Goal: Task Accomplishment & Management: Complete application form

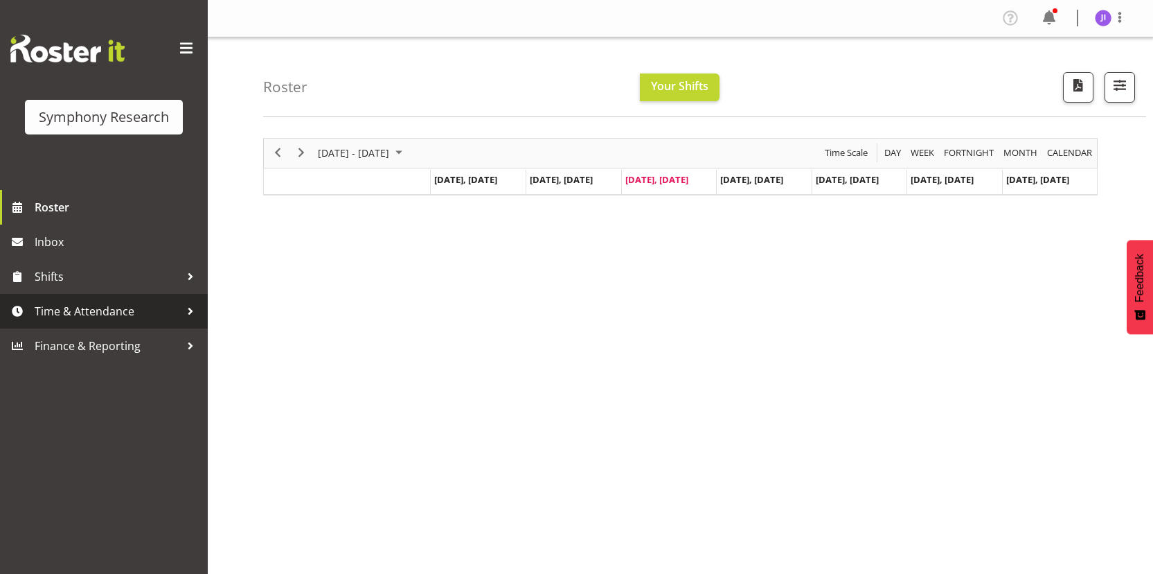
click at [130, 319] on span "Time & Attendance" at bounding box center [107, 311] width 145 height 21
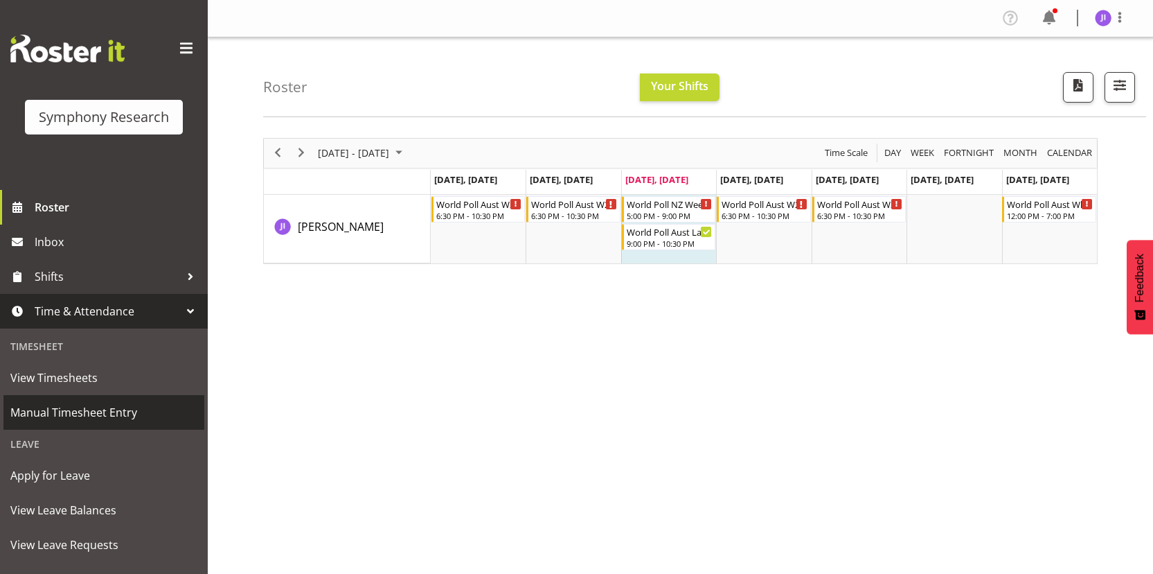
click at [119, 416] on span "Manual Timesheet Entry" at bounding box center [103, 412] width 187 height 21
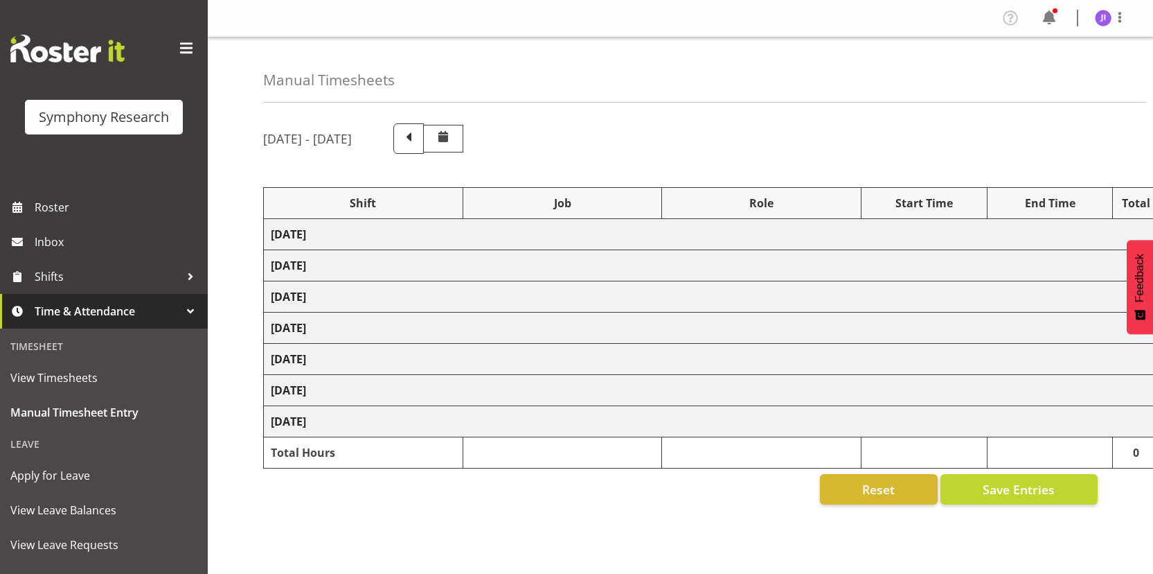
select select "48116"
select select "10499"
select select "48116"
select select "10499"
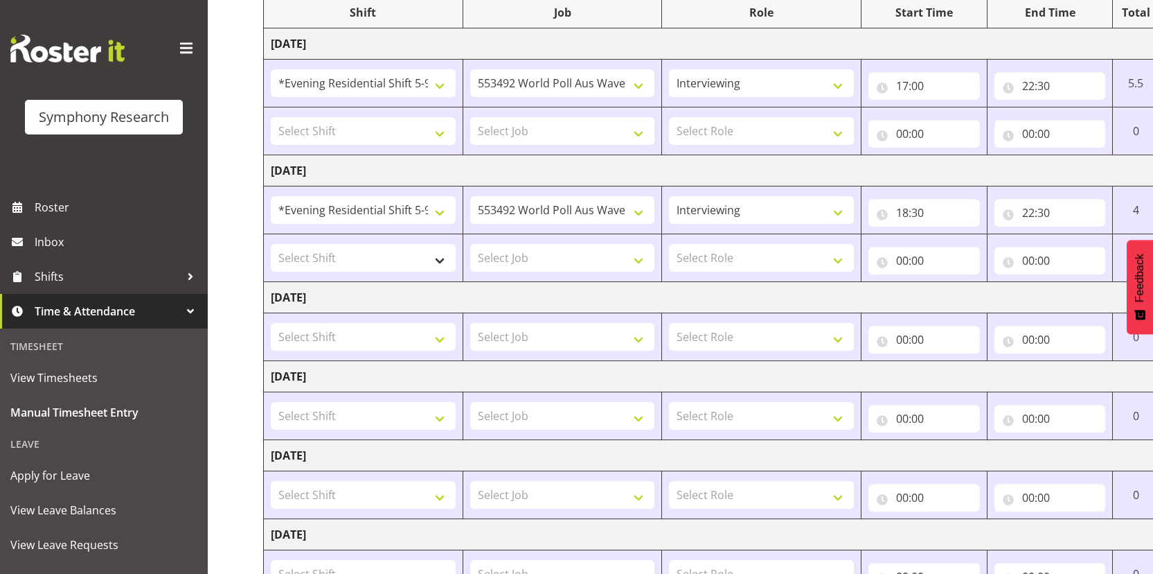
scroll to position [203, 0]
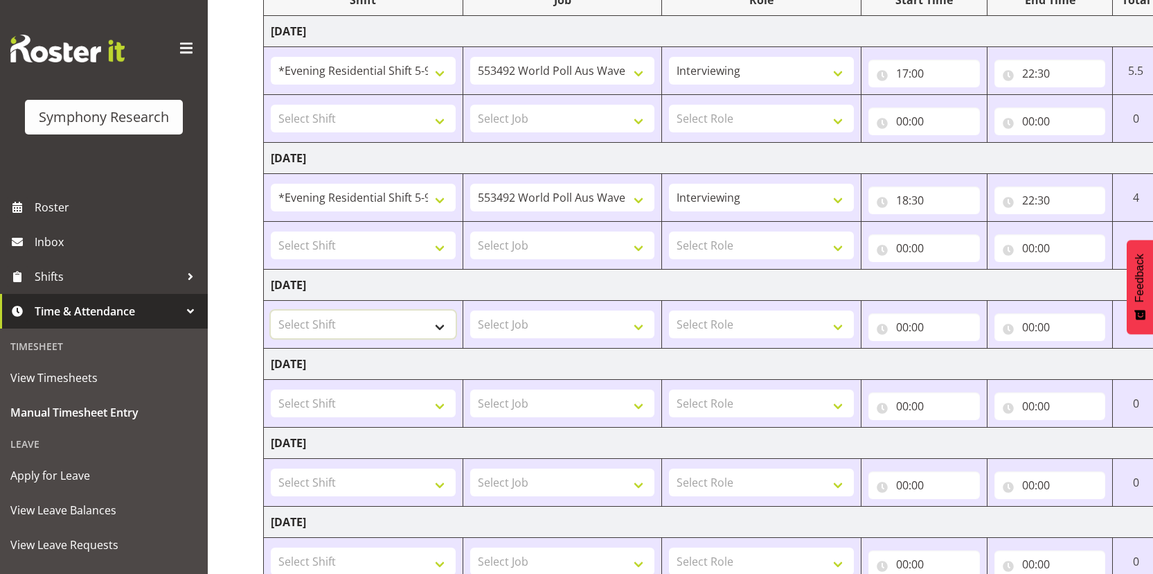
click at [378, 319] on select "Select Shift !!Project Briefing (Job to be assigned) !!Weekend Residential (Ros…" at bounding box center [363, 324] width 185 height 28
select select "48116"
click at [271, 310] on select "Select Shift !!Project Briefing (Job to be assigned) !!Weekend Residential (Ros…" at bounding box center [363, 324] width 185 height 28
click at [564, 322] on select "Select Job 550060 IF Admin 553492 World Poll Aus Wave 2 Main 2025 553493 World …" at bounding box center [562, 324] width 185 height 28
select select "10527"
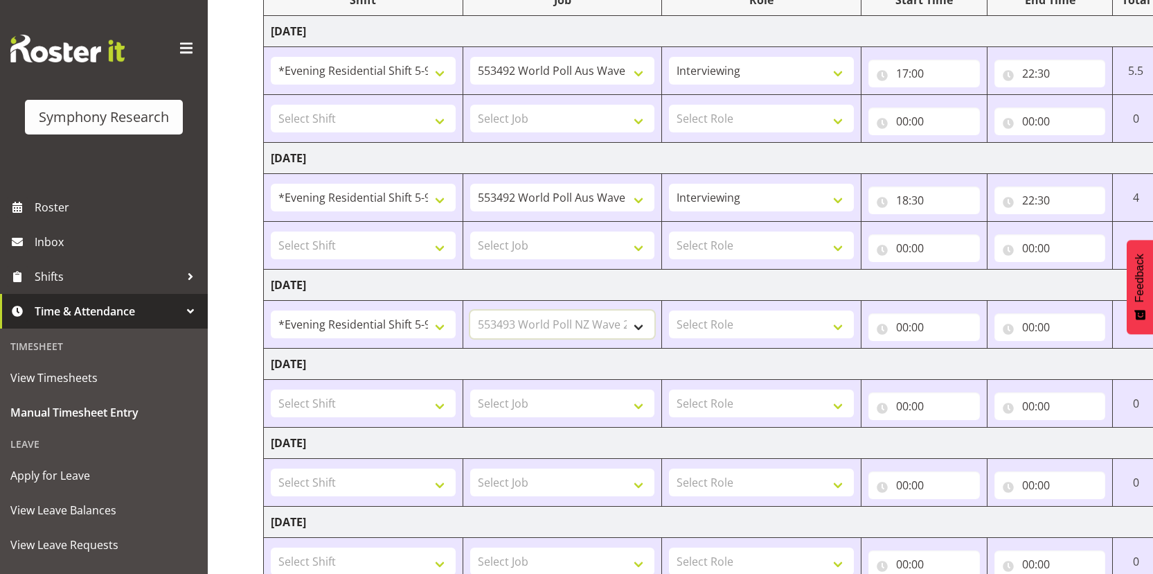
click at [470, 310] on select "Select Job 550060 IF Admin 553492 World Poll Aus Wave 2 Main 2025 553493 World …" at bounding box center [562, 324] width 185 height 28
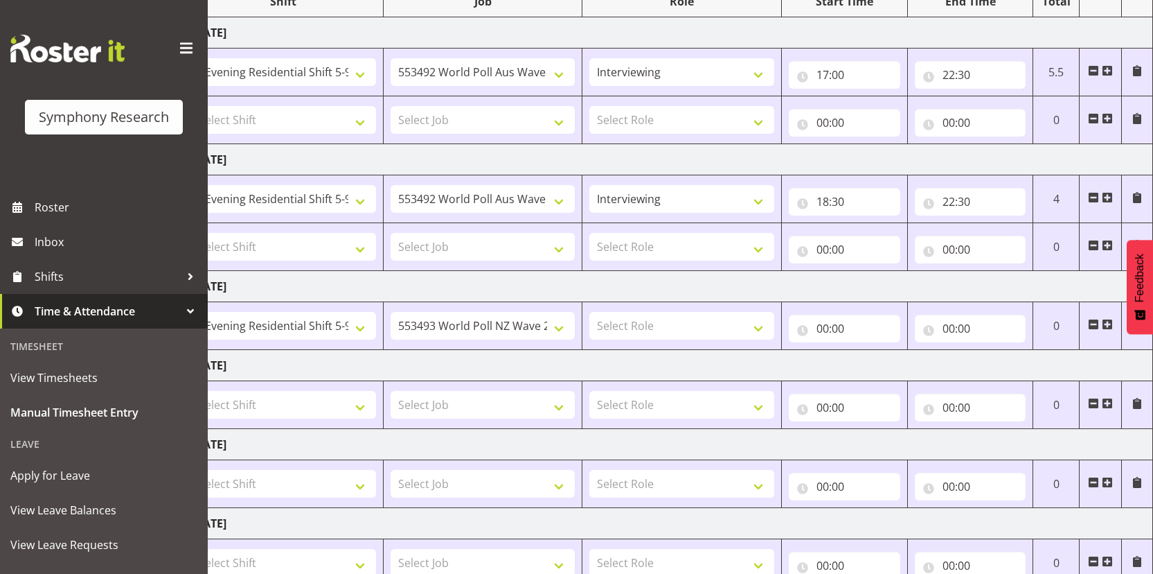
click at [1111, 326] on span at bounding box center [1107, 324] width 11 height 11
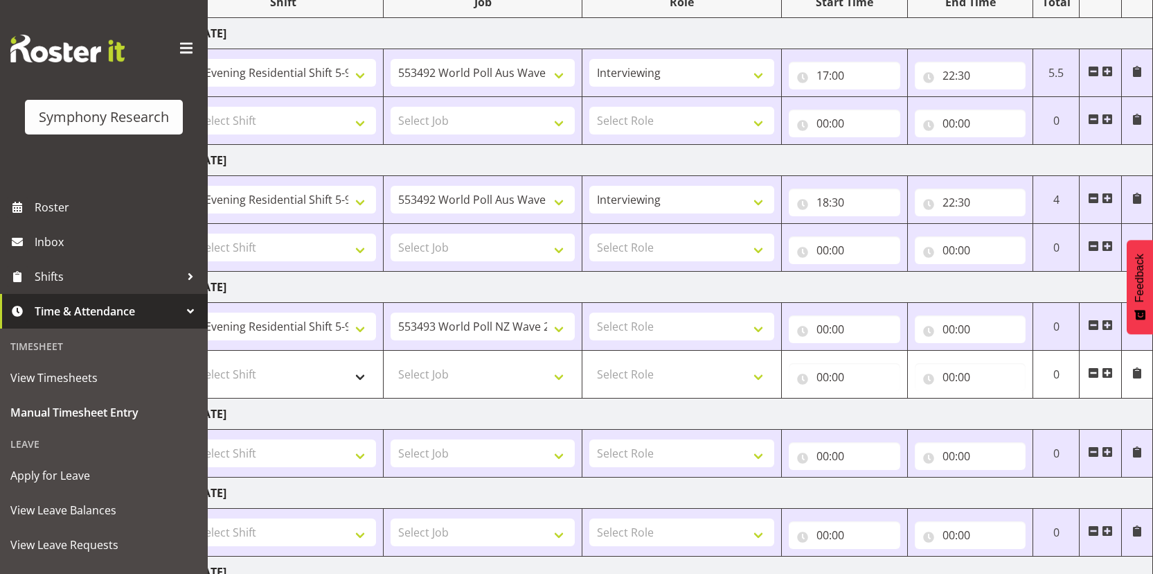
scroll to position [0, 0]
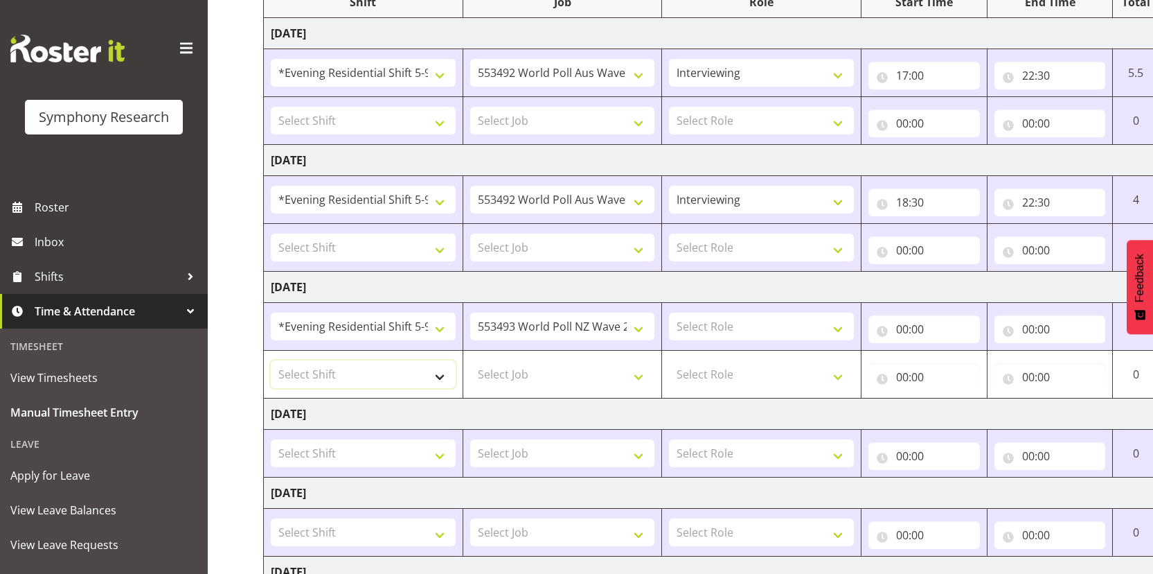
click at [374, 378] on select "Select Shift !!Project Briefing (Job to be assigned) !!Weekend Residential (Ros…" at bounding box center [363, 374] width 185 height 28
select select "48116"
click at [271, 360] on select "Select Shift !!Project Briefing (Job to be assigned) !!Weekend Residential (Ros…" at bounding box center [363, 374] width 185 height 28
click at [526, 373] on select "Select Job 550060 IF Admin 553492 World Poll Aus Wave 2 Main 2025 553493 World …" at bounding box center [562, 374] width 185 height 28
select select "10499"
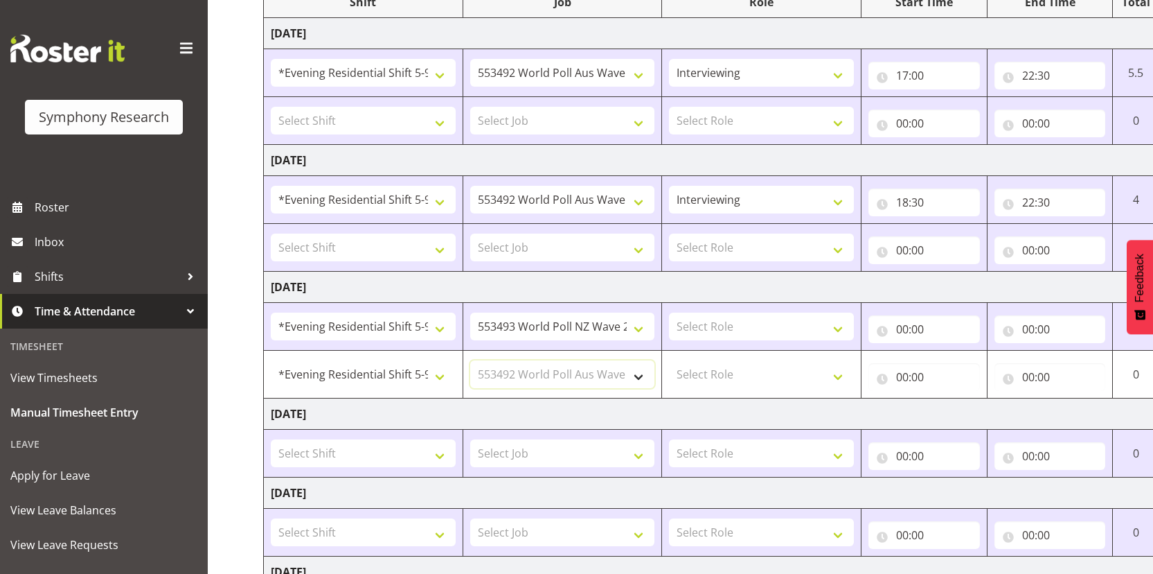
click at [470, 360] on select "Select Job 550060 IF Admin 553492 World Poll Aus Wave 2 Main 2025 553493 World …" at bounding box center [562, 374] width 185 height 28
click at [748, 330] on select "Select Role Interviewing Briefing" at bounding box center [761, 326] width 185 height 28
select select "47"
click at [669, 312] on select "Select Role Interviewing Briefing" at bounding box center [761, 326] width 185 height 28
click at [742, 369] on select "Select Role Interviewing Briefing" at bounding box center [761, 374] width 185 height 28
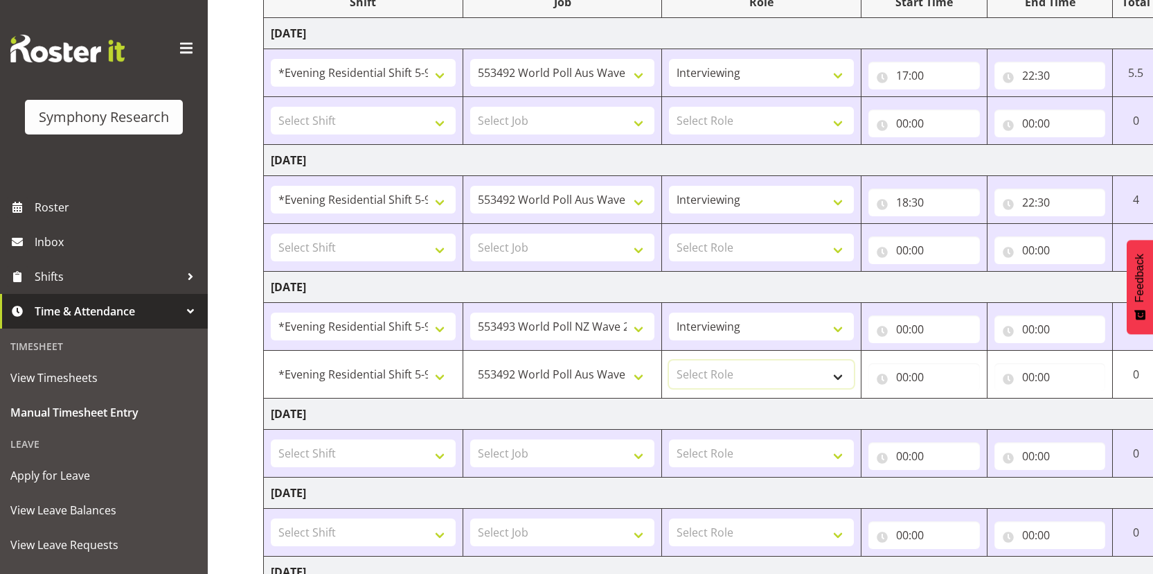
select select "47"
click at [669, 360] on select "Select Role Interviewing Briefing" at bounding box center [761, 374] width 185 height 28
click at [906, 326] on input "00:00" at bounding box center [925, 329] width 112 height 28
click at [957, 363] on select "00 01 02 03 04 05 06 07 08 09 10 11 12 13 14 15 16 17 18 19 20 21 22 23" at bounding box center [963, 365] width 31 height 28
select select "17"
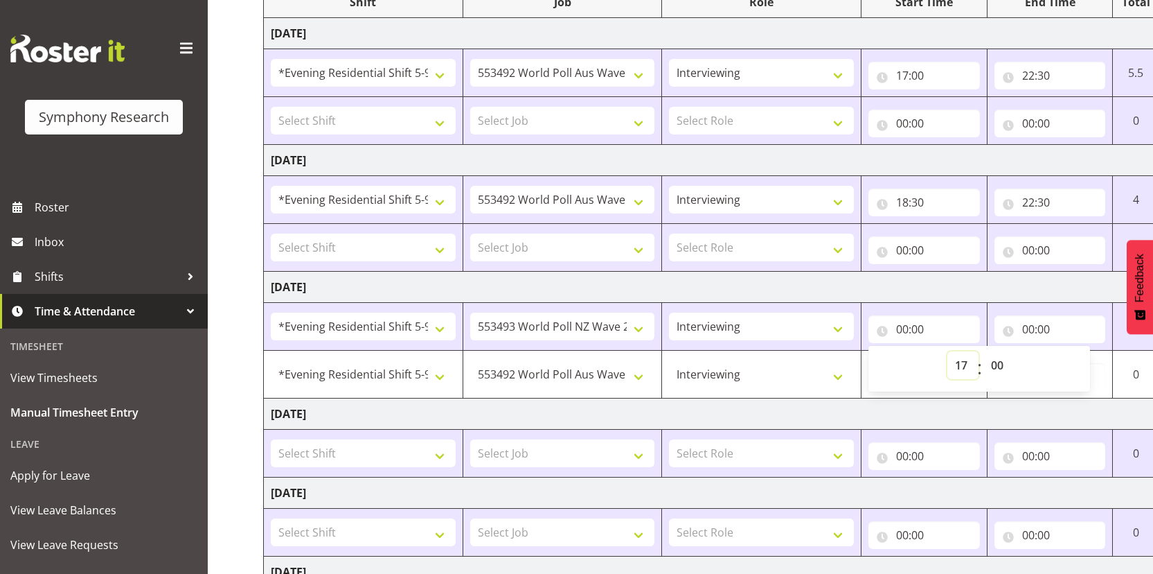
click at [948, 351] on select "00 01 02 03 04 05 06 07 08 09 10 11 12 13 14 15 16 17 18 19 20 21 22 23" at bounding box center [963, 365] width 31 height 28
type input "17:00"
click at [928, 403] on td "Thursday 21st August 2025" at bounding box center [748, 413] width 969 height 31
click at [910, 381] on input "00:00" at bounding box center [925, 377] width 112 height 28
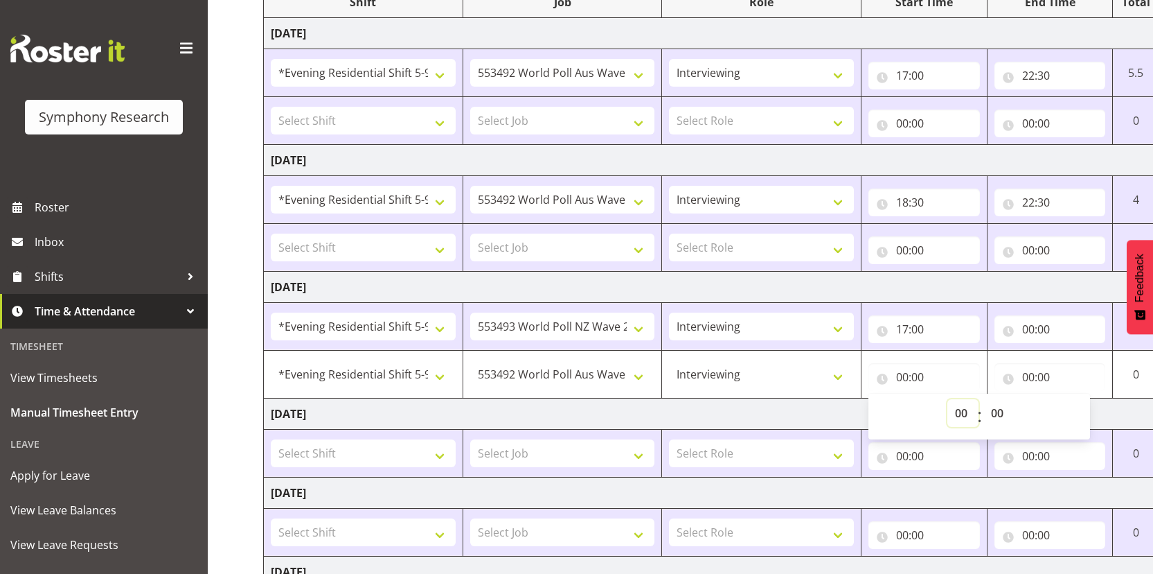
click at [959, 414] on select "00 01 02 03 04 05 06 07 08 09 10 11 12 13 14 15 16 17 18 19 20 21 22 23" at bounding box center [963, 413] width 31 height 28
select select "17"
click at [948, 399] on select "00 01 02 03 04 05 06 07 08 09 10 11 12 13 14 15 16 17 18 19 20 21 22 23" at bounding box center [963, 413] width 31 height 28
type input "17:00"
click at [1029, 326] on input "00:00" at bounding box center [1051, 329] width 112 height 28
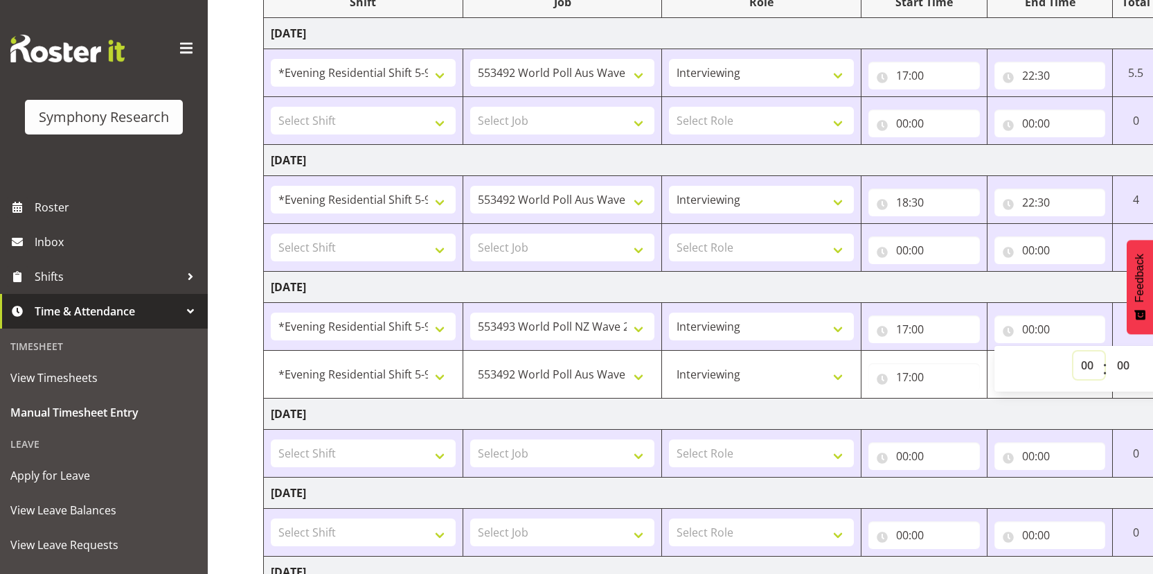
click at [1083, 371] on select "00 01 02 03 04 05 06 07 08 09 10 11 12 13 14 15 16 17 18 19 20 21 22 23" at bounding box center [1089, 365] width 31 height 28
select select "20"
click at [1074, 351] on select "00 01 02 03 04 05 06 07 08 09 10 11 12 13 14 15 16 17 18 19 20 21 22 23" at bounding box center [1089, 365] width 31 height 28
type input "20:00"
click at [1065, 403] on td "Thursday 21st August 2025" at bounding box center [748, 413] width 969 height 31
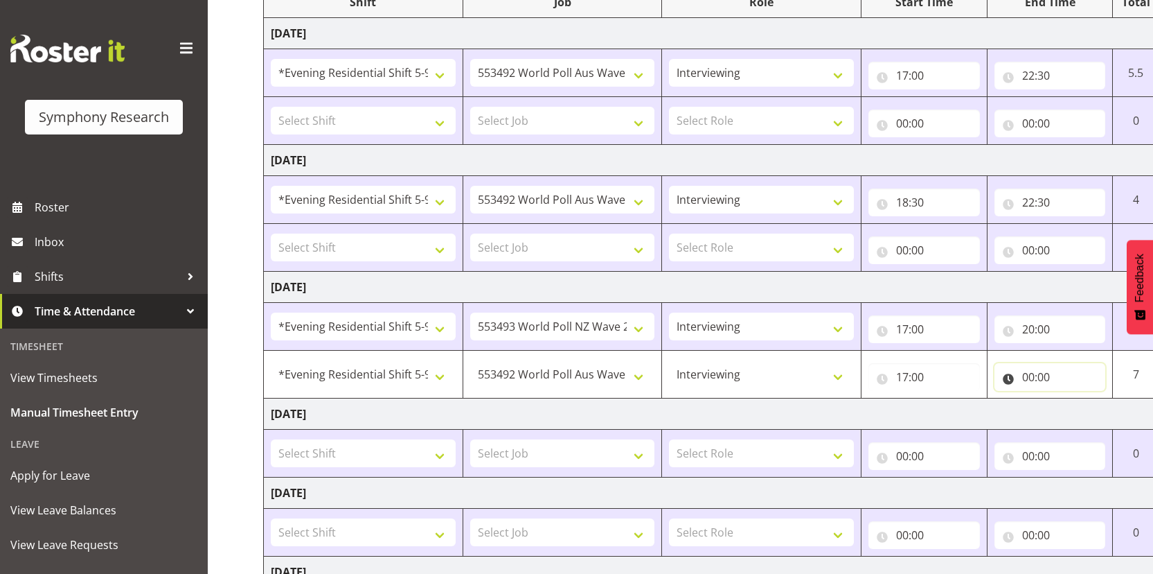
click at [1028, 378] on input "00:00" at bounding box center [1051, 377] width 112 height 28
click at [1090, 413] on select "00 01 02 03 04 05 06 07 08 09 10 11 12 13 14 15 16 17 18 19 20 21 22 23" at bounding box center [1089, 413] width 31 height 28
select select "22"
click at [1074, 399] on select "00 01 02 03 04 05 06 07 08 09 10 11 12 13 14 15 16 17 18 19 20 21 22 23" at bounding box center [1089, 413] width 31 height 28
type input "22:00"
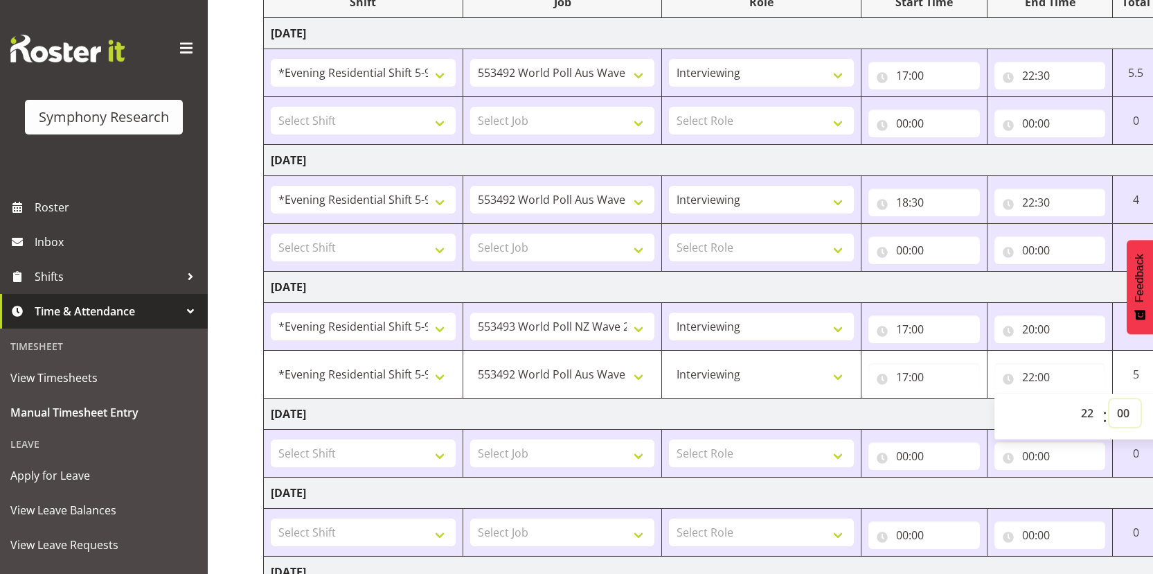
click at [1126, 407] on select "00 01 02 03 04 05 06 07 08 09 10 11 12 13 14 15 16 17 18 19 20 21 22 23 24 25 2…" at bounding box center [1125, 413] width 31 height 28
select select "30"
click at [1110, 399] on select "00 01 02 03 04 05 06 07 08 09 10 11 12 13 14 15 16 17 18 19 20 21 22 23 24 25 2…" at bounding box center [1125, 413] width 31 height 28
type input "22:30"
click at [907, 380] on input "17:00" at bounding box center [925, 377] width 112 height 28
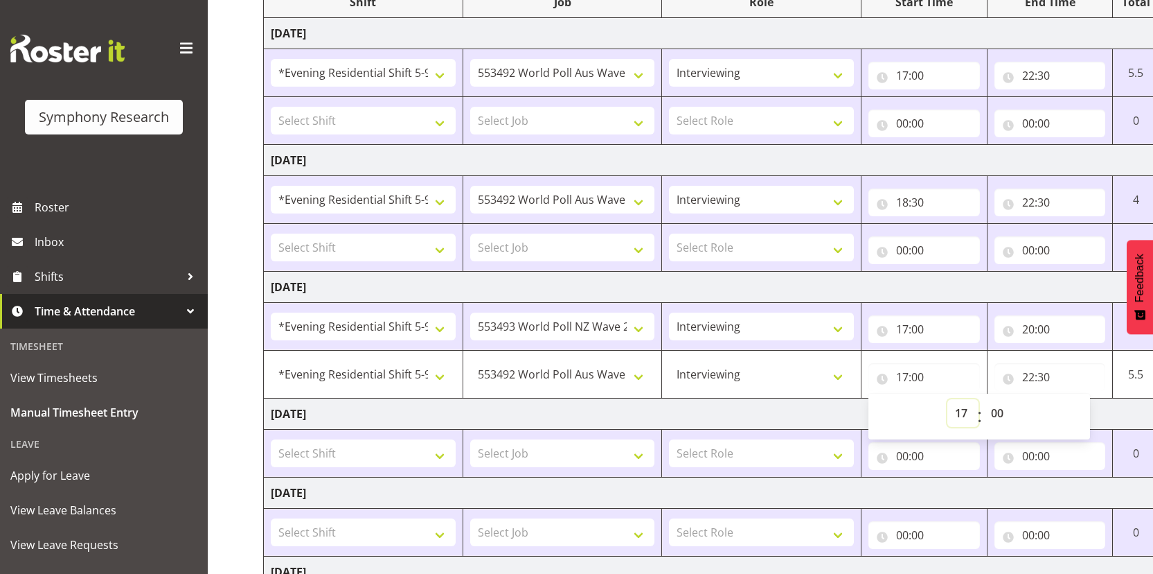
click at [957, 407] on select "00 01 02 03 04 05 06 07 08 09 10 11 12 13 14 15 16 17 18 19 20 21 22 23" at bounding box center [963, 413] width 31 height 28
select select "20"
click at [948, 399] on select "00 01 02 03 04 05 06 07 08 09 10 11 12 13 14 15 16 17 18 19 20 21 22 23" at bounding box center [963, 413] width 31 height 28
type input "20:00"
click at [755, 417] on td "Thursday 21st August 2025" at bounding box center [748, 413] width 969 height 31
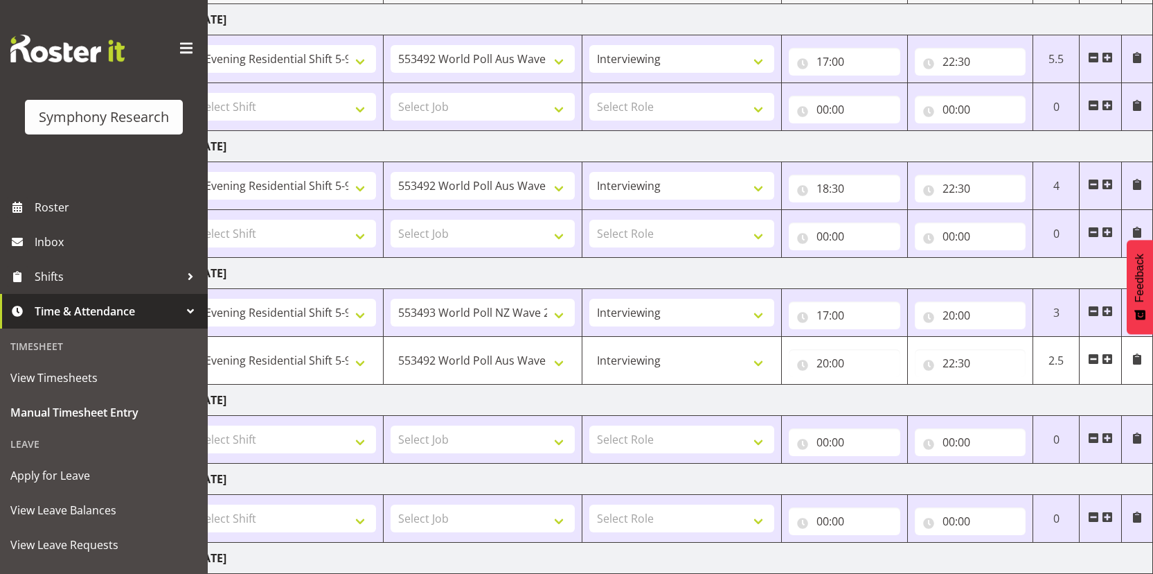
scroll to position [430, 0]
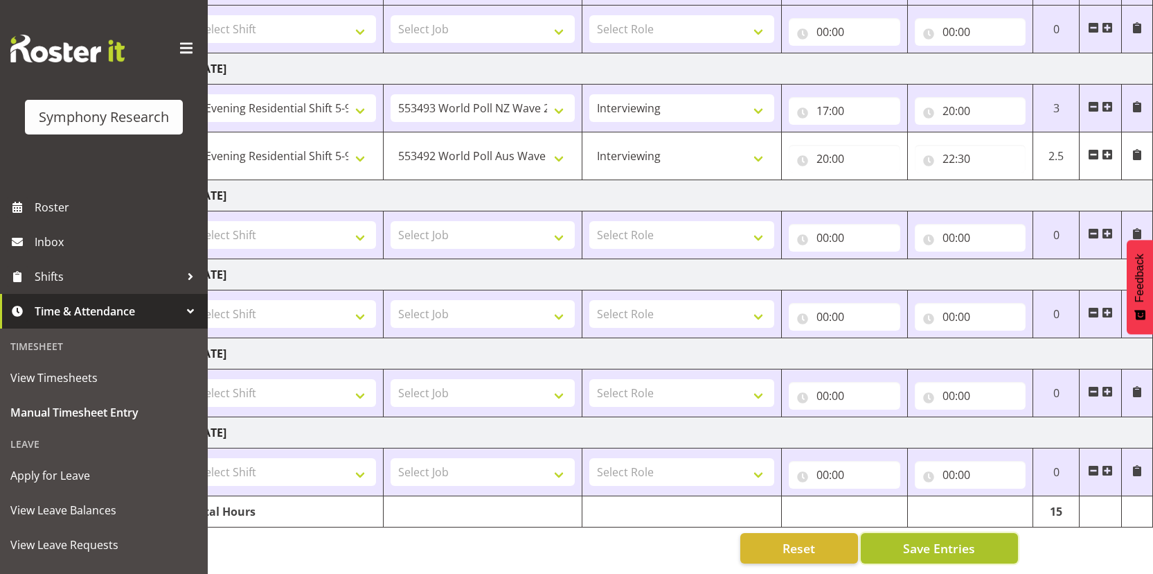
click at [930, 540] on span "Save Entries" at bounding box center [939, 548] width 72 height 18
select select "10499"
type input "20:00"
type input "22:30"
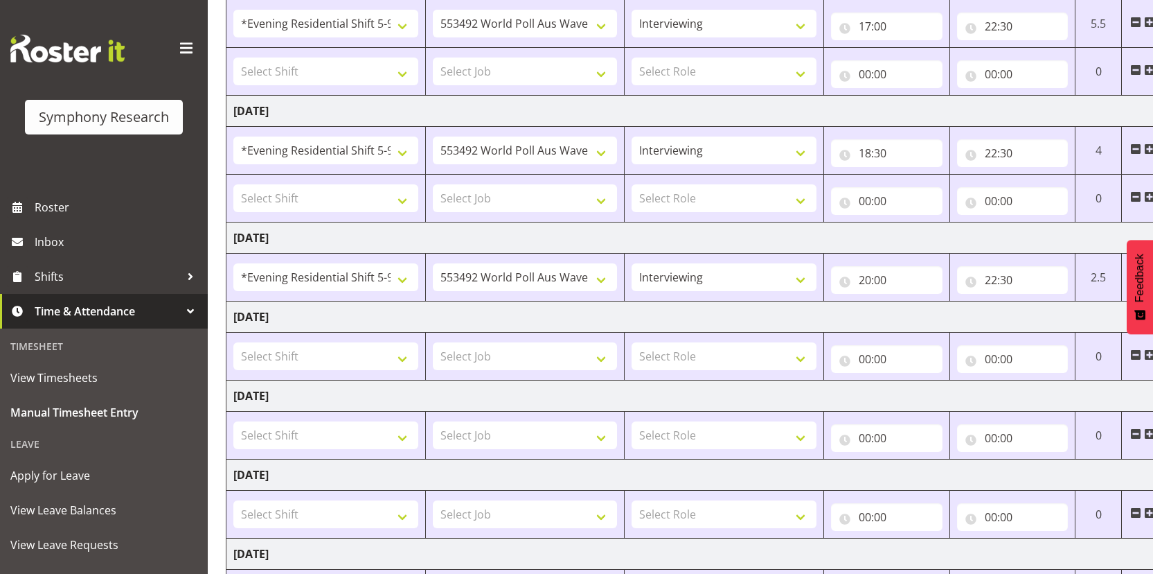
scroll to position [0, 80]
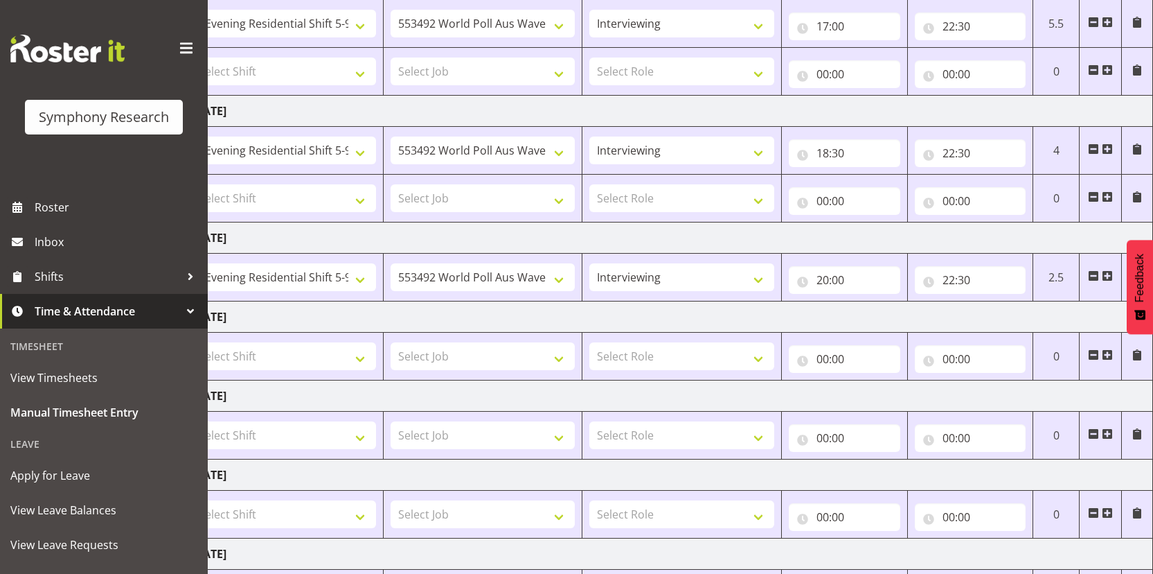
click at [1106, 276] on span at bounding box center [1107, 275] width 11 height 11
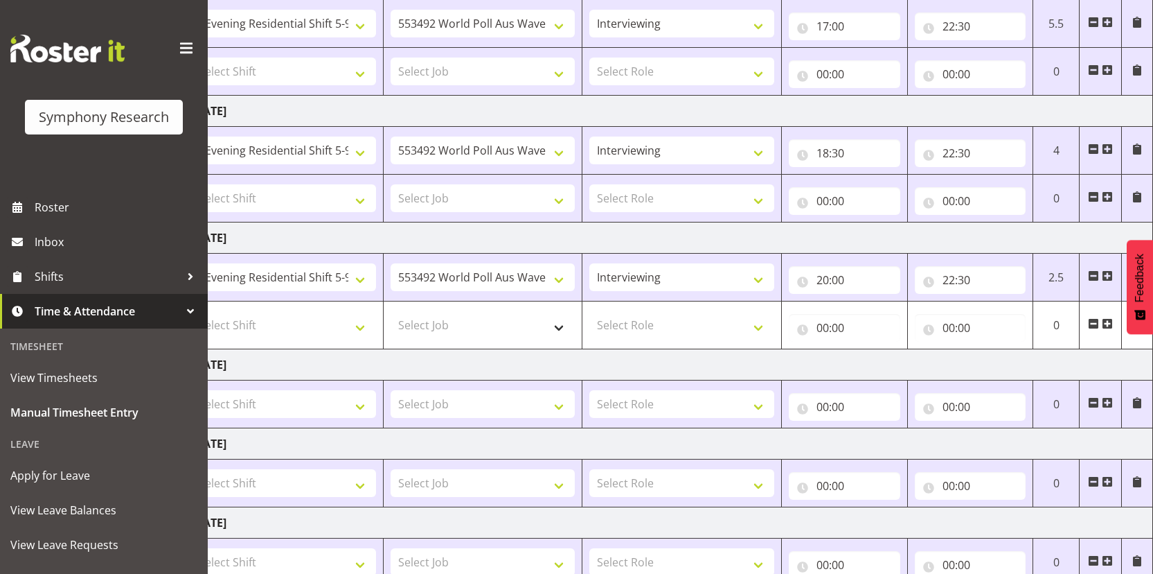
scroll to position [0, 0]
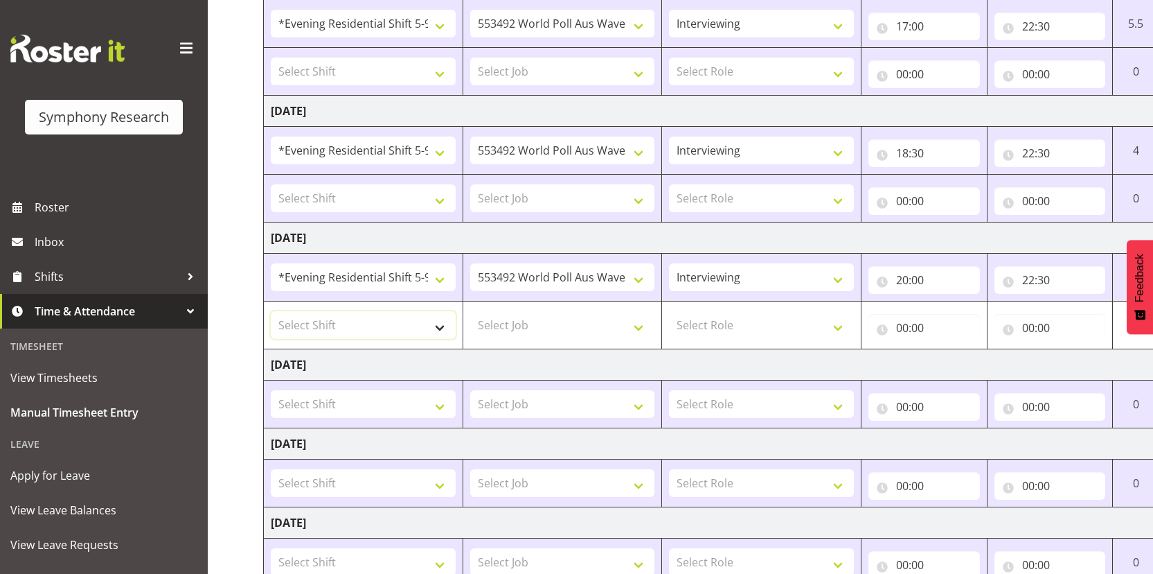
click at [427, 326] on select "Select Shift !!Project Briefing (Job to be assigned) !!Weekend Residential (Ros…" at bounding box center [363, 325] width 185 height 28
select select "48116"
click at [271, 311] on select "Select Shift !!Project Briefing (Job to be assigned) !!Weekend Residential (Ros…" at bounding box center [363, 325] width 185 height 28
click at [560, 326] on select "Select Job 550060 IF Admin 553492 World Poll Aus Wave 2 Main 2025 553493 World …" at bounding box center [562, 325] width 185 height 28
select select "10499"
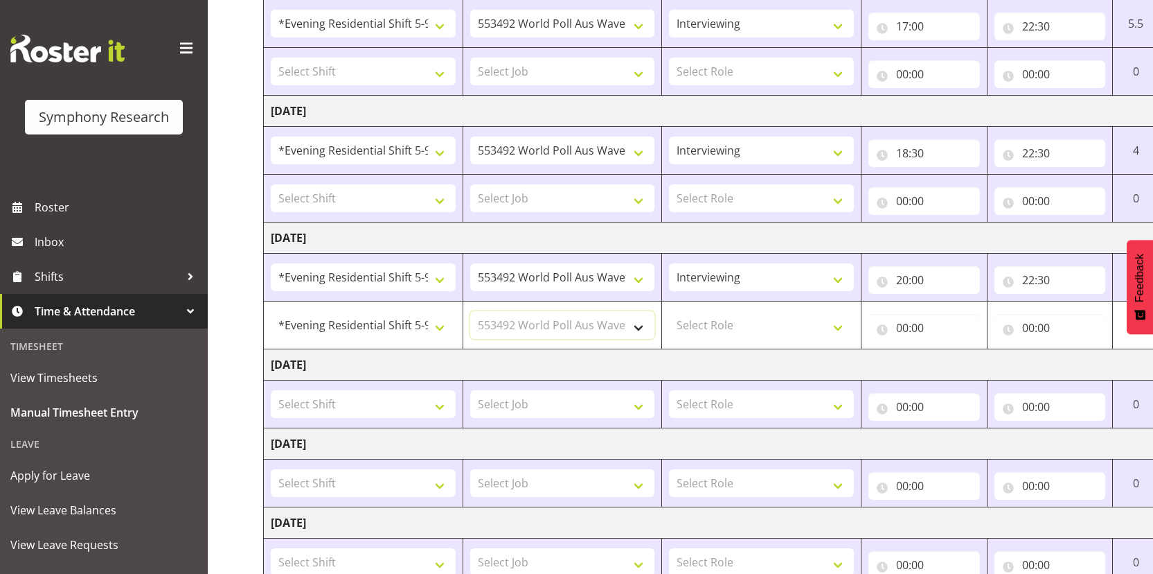
click at [470, 311] on select "Select Job 550060 IF Admin 553492 World Poll Aus Wave 2 Main 2025 553493 World …" at bounding box center [562, 325] width 185 height 28
click at [578, 282] on select "550060 IF Admin 553492 World Poll Aus Wave 2 Main 2025 553493 World Poll NZ Wav…" at bounding box center [562, 277] width 185 height 28
select select "10527"
click at [470, 263] on select "550060 IF Admin 553492 World Poll Aus Wave 2 Main 2025 553493 World Poll NZ Wav…" at bounding box center [562, 277] width 185 height 28
click at [732, 328] on select "Select Role Interviewing Briefing" at bounding box center [761, 325] width 185 height 28
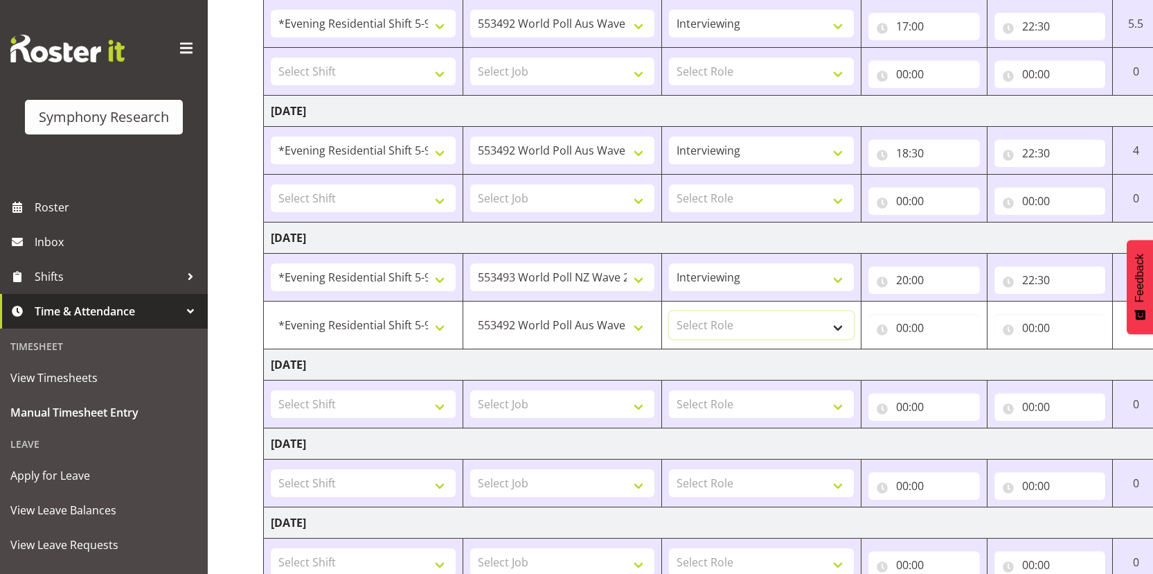
select select "47"
click at [669, 311] on select "Select Role Interviewing Briefing" at bounding box center [761, 325] width 185 height 28
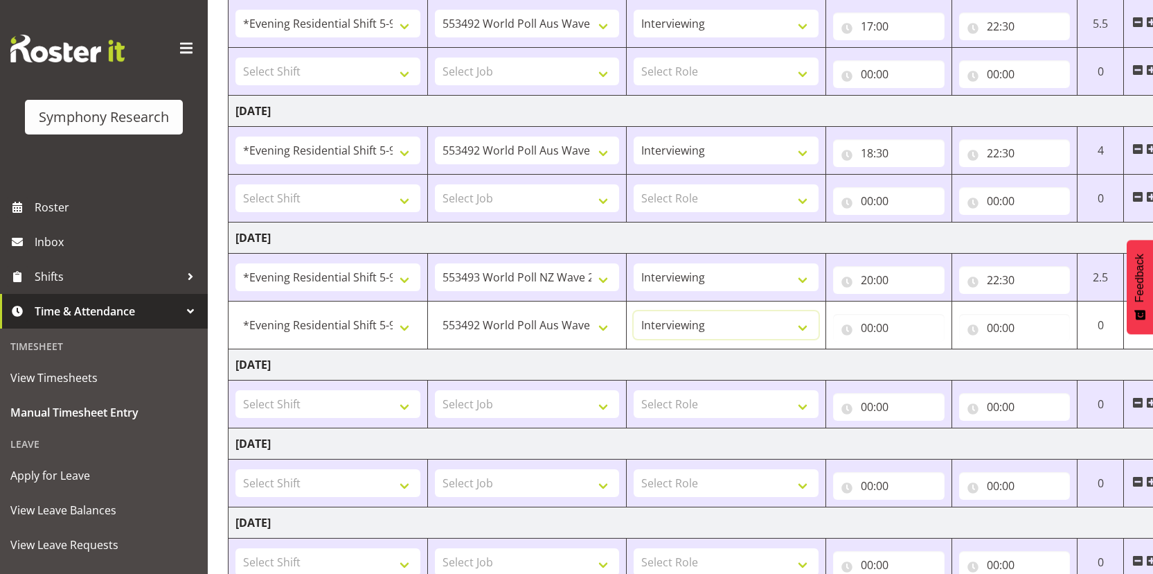
scroll to position [0, 46]
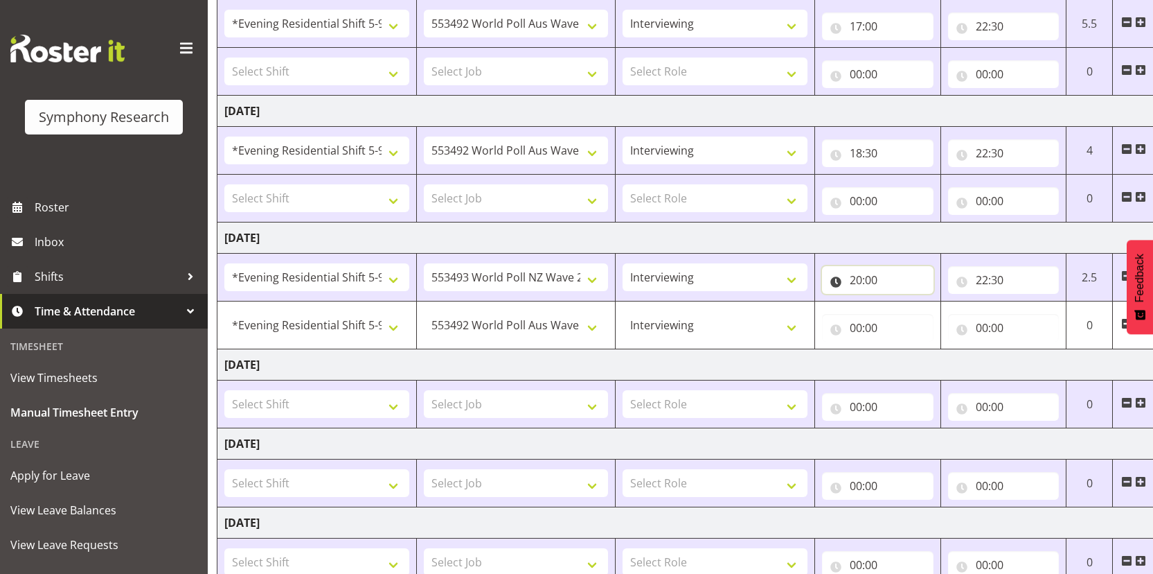
click at [862, 285] on input "20:00" at bounding box center [878, 280] width 112 height 28
click at [907, 324] on select "00 01 02 03 04 05 06 07 08 09 10 11 12 13 14 15 16 17 18 19 20 21 22 23" at bounding box center [916, 316] width 31 height 28
select select "17"
click at [901, 302] on select "00 01 02 03 04 05 06 07 08 09 10 11 12 13 14 15 16 17 18 19 20 21 22 23" at bounding box center [916, 316] width 31 height 28
type input "17:00"
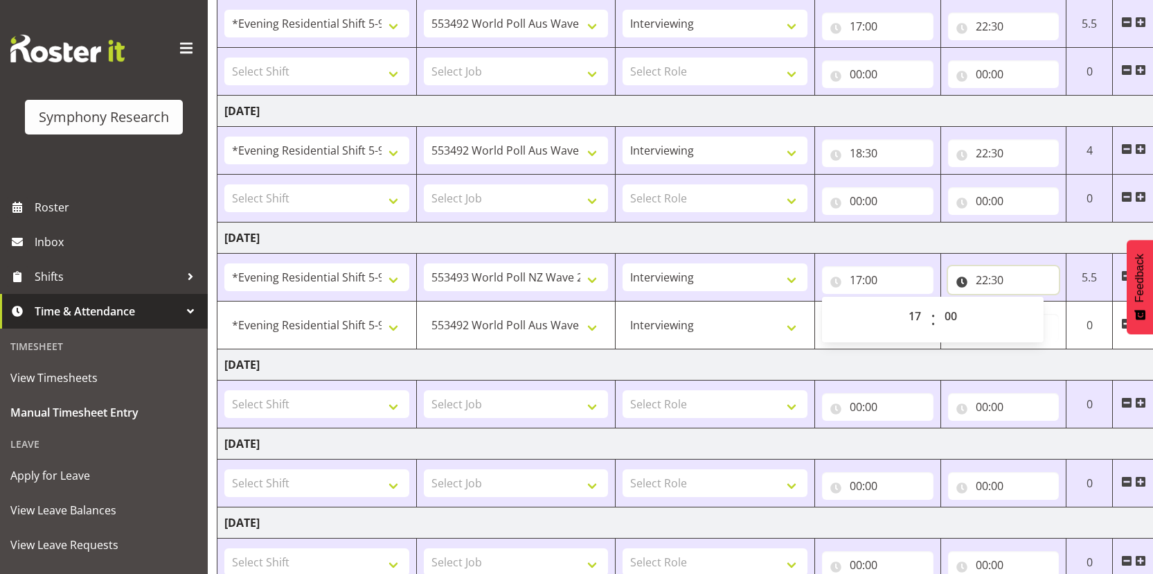
click at [981, 281] on input "22:30" at bounding box center [1004, 280] width 112 height 28
click at [1035, 319] on select "00 01 02 03 04 05 06 07 08 09 10 11 12 13 14 15 16 17 18 19 20 21 22 23" at bounding box center [1042, 316] width 31 height 28
select select "20"
click at [1027, 302] on select "00 01 02 03 04 05 06 07 08 09 10 11 12 13 14 15 16 17 18 19 20 21 22 23" at bounding box center [1042, 316] width 31 height 28
type input "20:30"
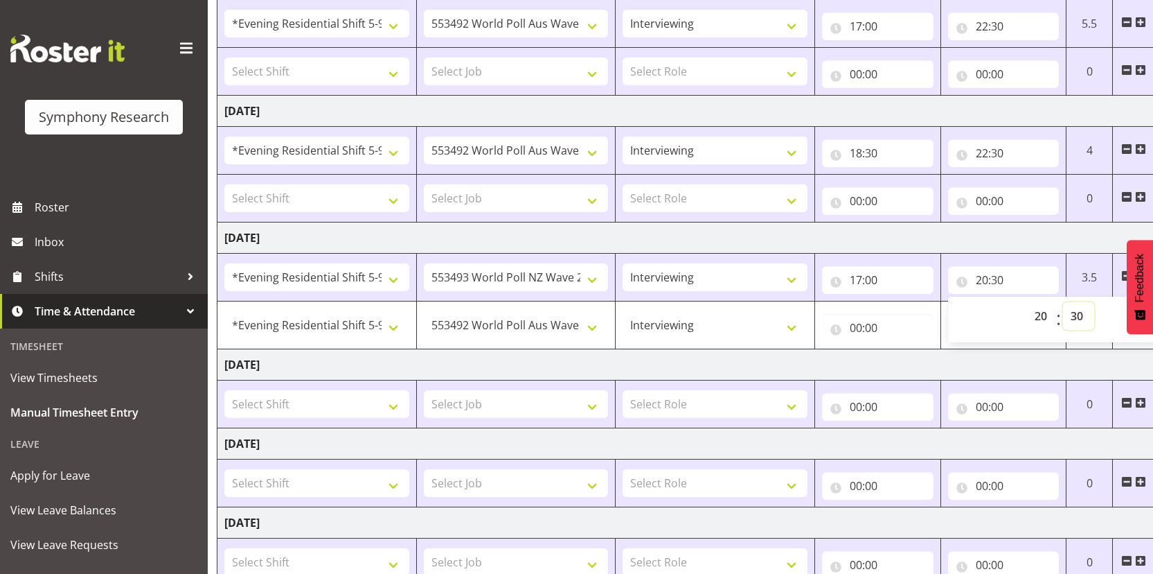
click at [1073, 317] on select "00 01 02 03 04 05 06 07 08 09 10 11 12 13 14 15 16 17 18 19 20 21 22 23 24 25 2…" at bounding box center [1078, 316] width 31 height 28
select select "0"
click at [1063, 302] on select "00 01 02 03 04 05 06 07 08 09 10 11 12 13 14 15 16 17 18 19 20 21 22 23 24 25 2…" at bounding box center [1078, 316] width 31 height 28
type input "20:00"
click at [853, 328] on input "00:00" at bounding box center [878, 328] width 112 height 28
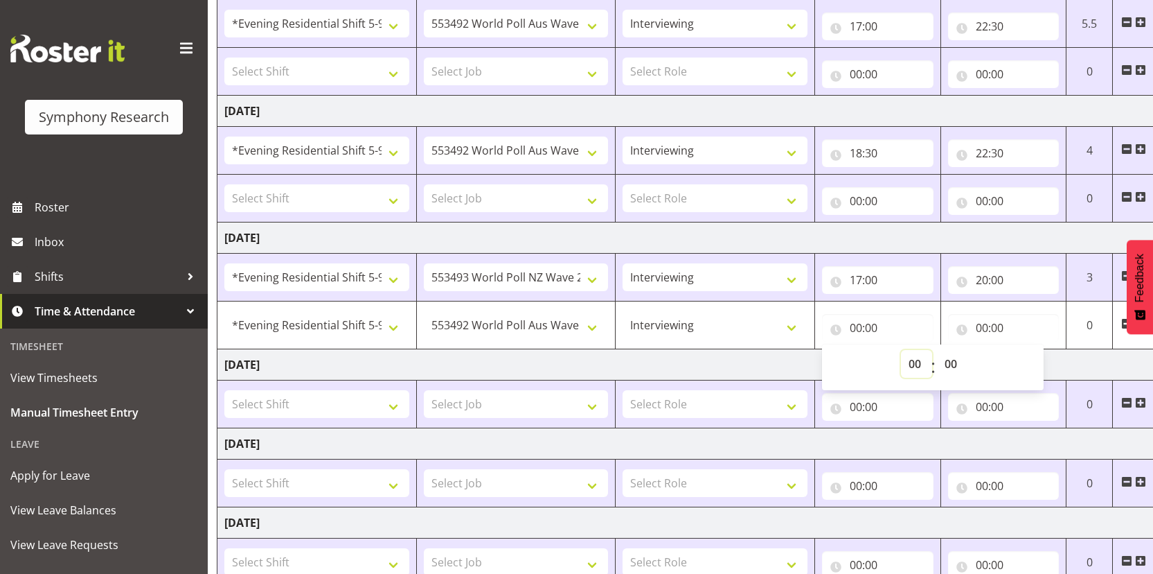
click at [919, 365] on select "00 01 02 03 04 05 06 07 08 09 10 11 12 13 14 15 16 17 18 19 20 21 22 23" at bounding box center [916, 364] width 31 height 28
select select "22"
click at [901, 350] on select "00 01 02 03 04 05 06 07 08 09 10 11 12 13 14 15 16 17 18 19 20 21 22 23" at bounding box center [916, 364] width 31 height 28
type input "22:00"
click at [919, 366] on select "00 01 02 03 04 05 06 07 08 09 10 11 12 13 14 15 16 17 18 19 20 21 22 23" at bounding box center [916, 364] width 31 height 28
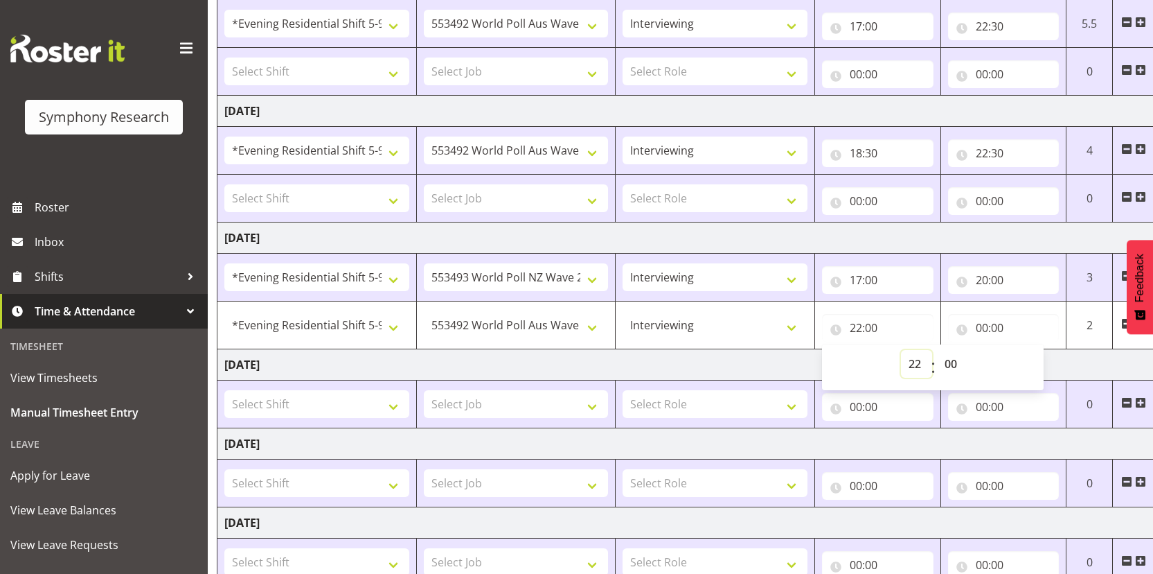
select select "20"
click at [901, 350] on select "00 01 02 03 04 05 06 07 08 09 10 11 12 13 14 15 16 17 18 19 20 21 22 23" at bounding box center [916, 364] width 31 height 28
type input "20:00"
click at [980, 327] on input "00:00" at bounding box center [1004, 328] width 112 height 28
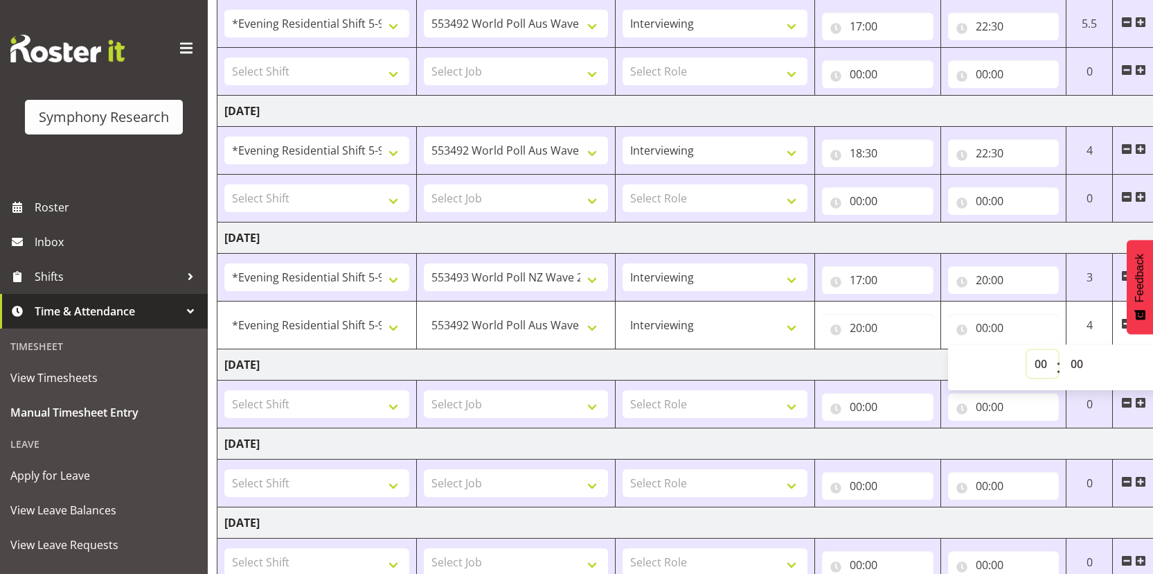
click at [1035, 362] on select "00 01 02 03 04 05 06 07 08 09 10 11 12 13 14 15 16 17 18 19 20 21 22 23" at bounding box center [1042, 364] width 31 height 28
select select "22"
click at [1027, 350] on select "00 01 02 03 04 05 06 07 08 09 10 11 12 13 14 15 16 17 18 19 20 21 22 23" at bounding box center [1042, 364] width 31 height 28
type input "22:00"
click at [1077, 365] on select "00 01 02 03 04 05 06 07 08 09 10 11 12 13 14 15 16 17 18 19 20 21 22 23 24 25 2…" at bounding box center [1078, 364] width 31 height 28
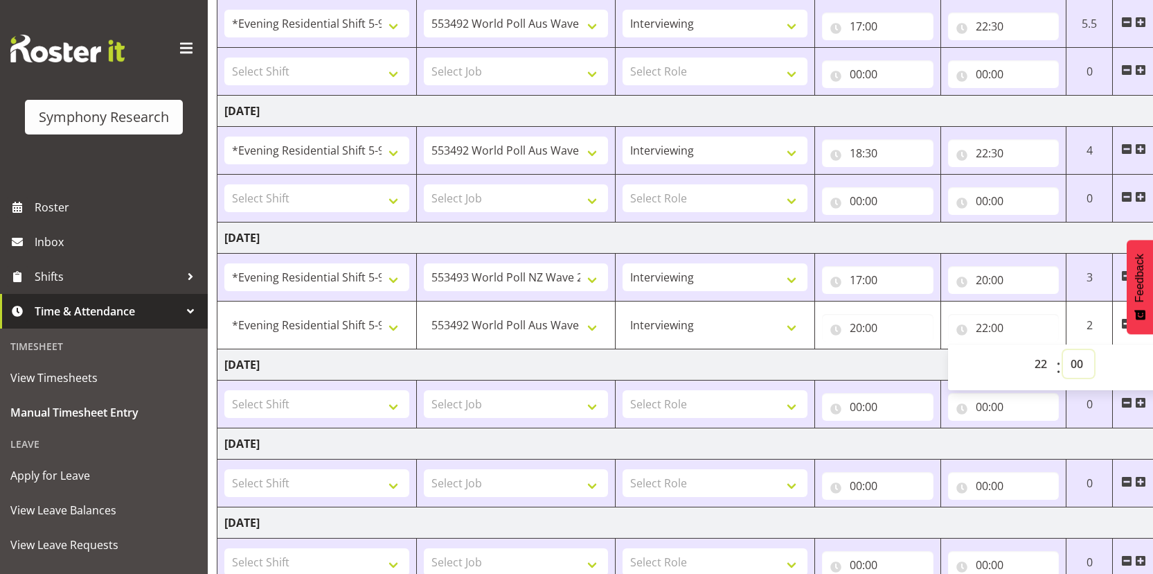
select select "30"
click at [1063, 350] on select "00 01 02 03 04 05 06 07 08 09 10 11 12 13 14 15 16 17 18 19 20 21 22 23 24 25 2…" at bounding box center [1078, 364] width 31 height 28
type input "22:30"
click at [888, 368] on td "Thursday 21st August 2025" at bounding box center [702, 364] width 969 height 31
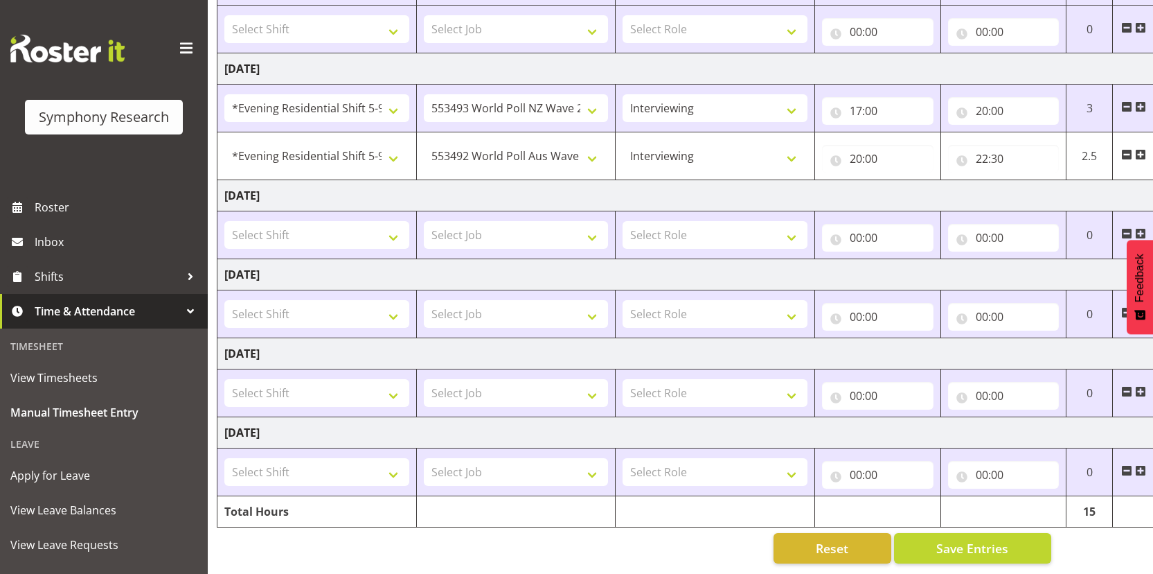
scroll to position [430, 0]
click at [971, 545] on span "Save Entries" at bounding box center [973, 548] width 72 height 18
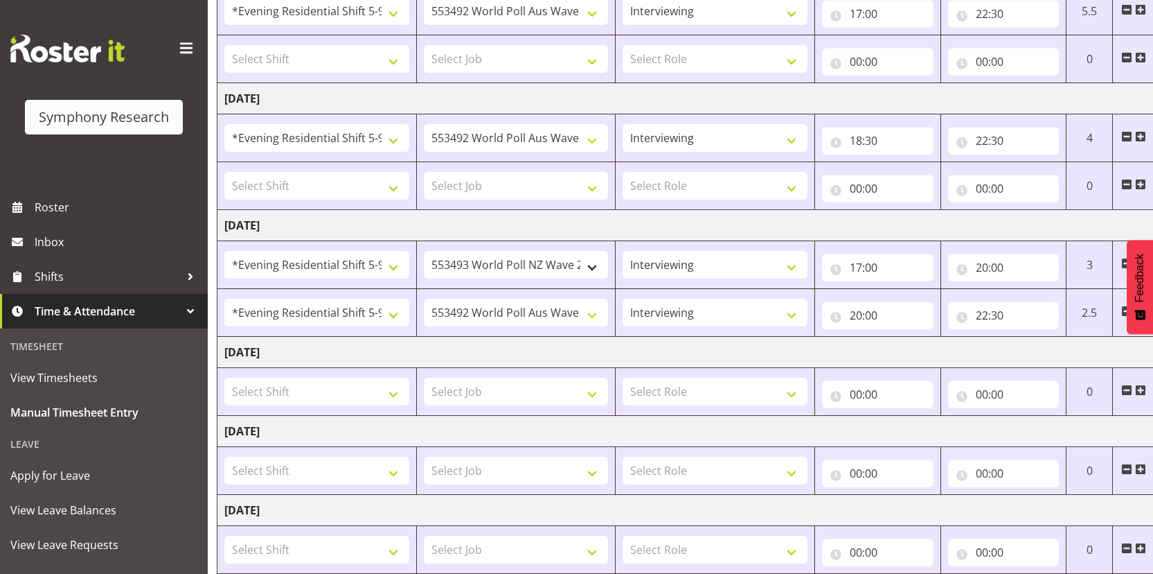
scroll to position [386, 0]
